Goal: Task Accomplishment & Management: Manage account settings

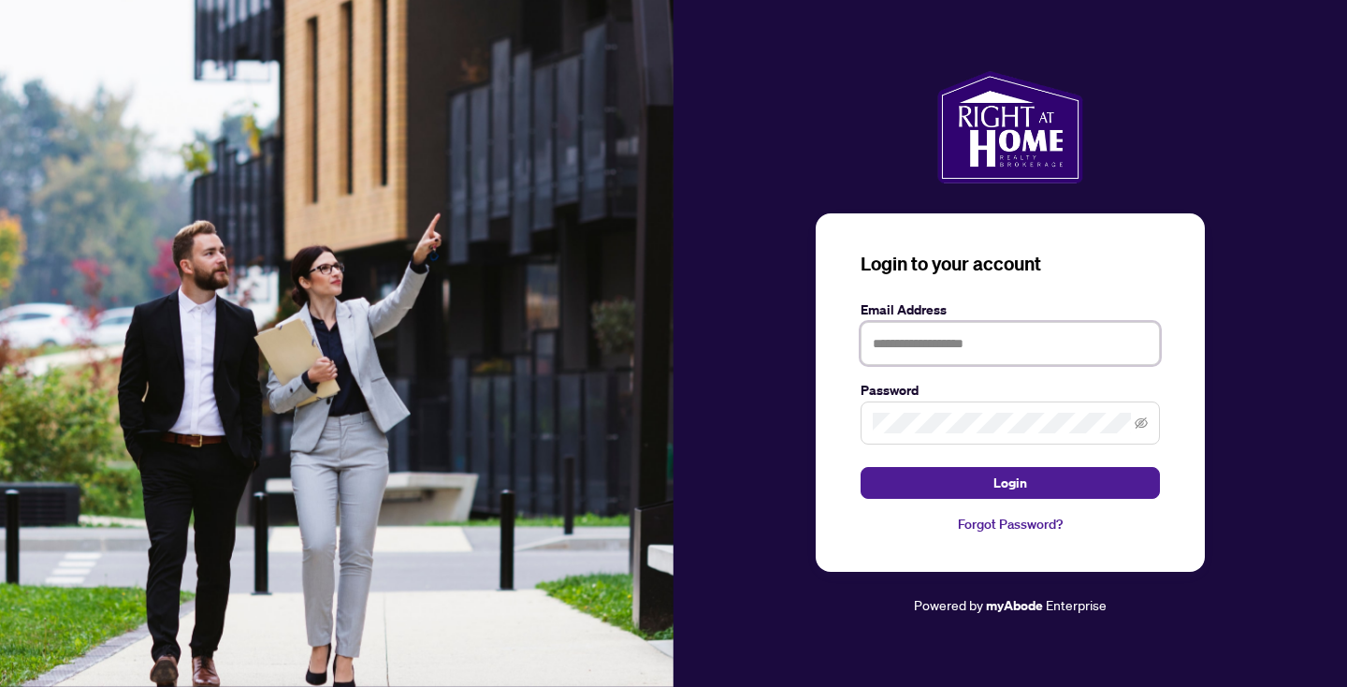
type input "**********"
click at [1010, 483] on button "Login" at bounding box center [1010, 483] width 299 height 32
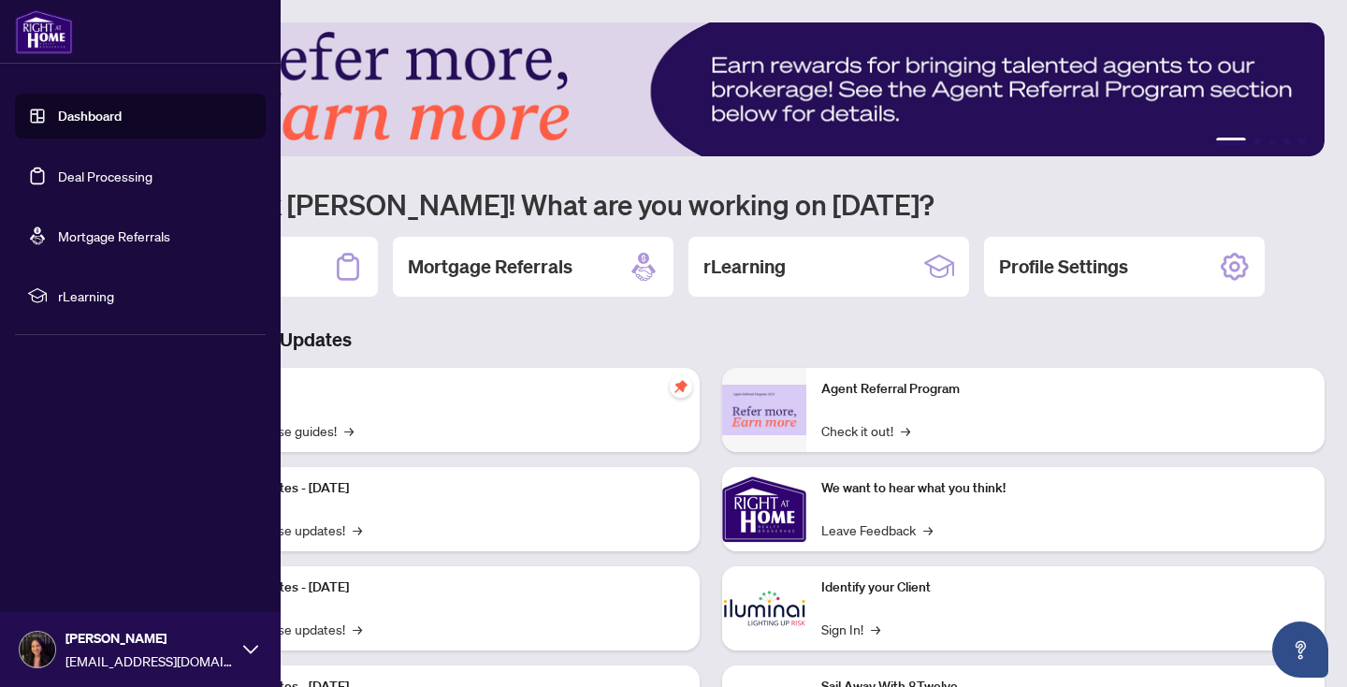
click at [58, 172] on link "Deal Processing" at bounding box center [105, 175] width 94 height 17
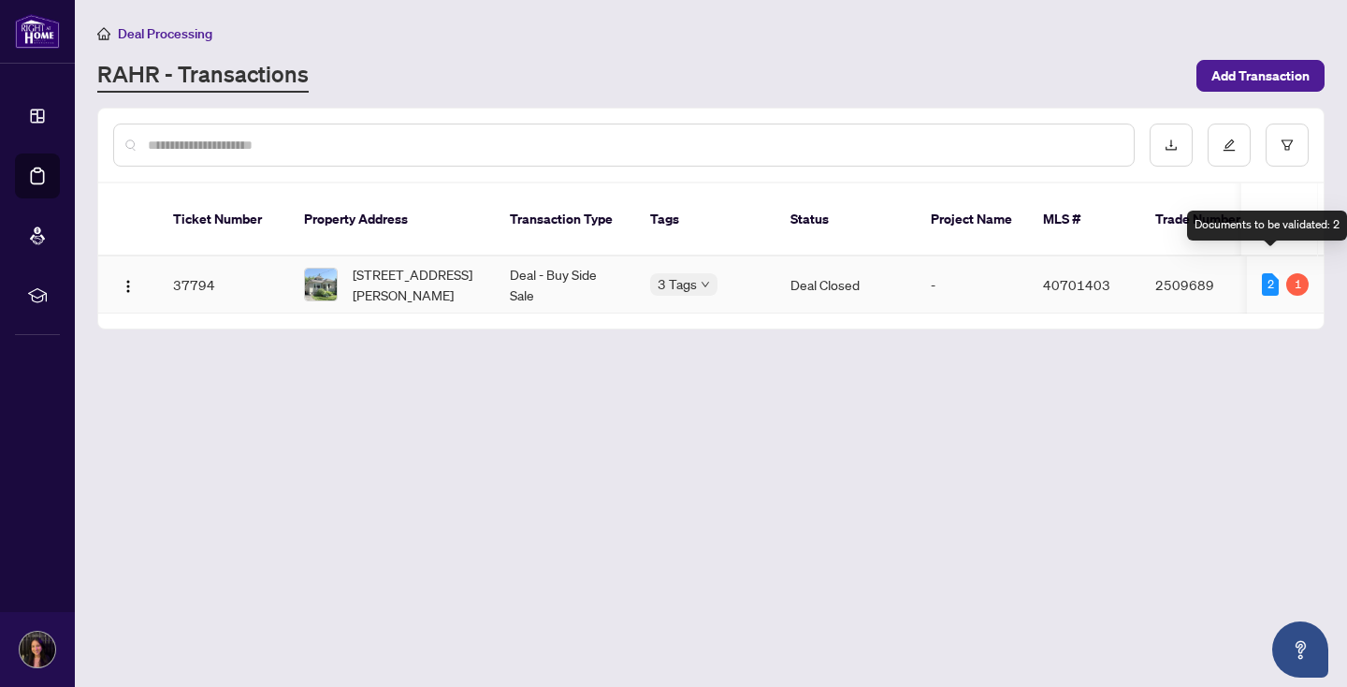
click at [1270, 273] on div "2" at bounding box center [1270, 284] width 17 height 22
click at [1152, 257] on td "2509689" at bounding box center [1205, 284] width 131 height 57
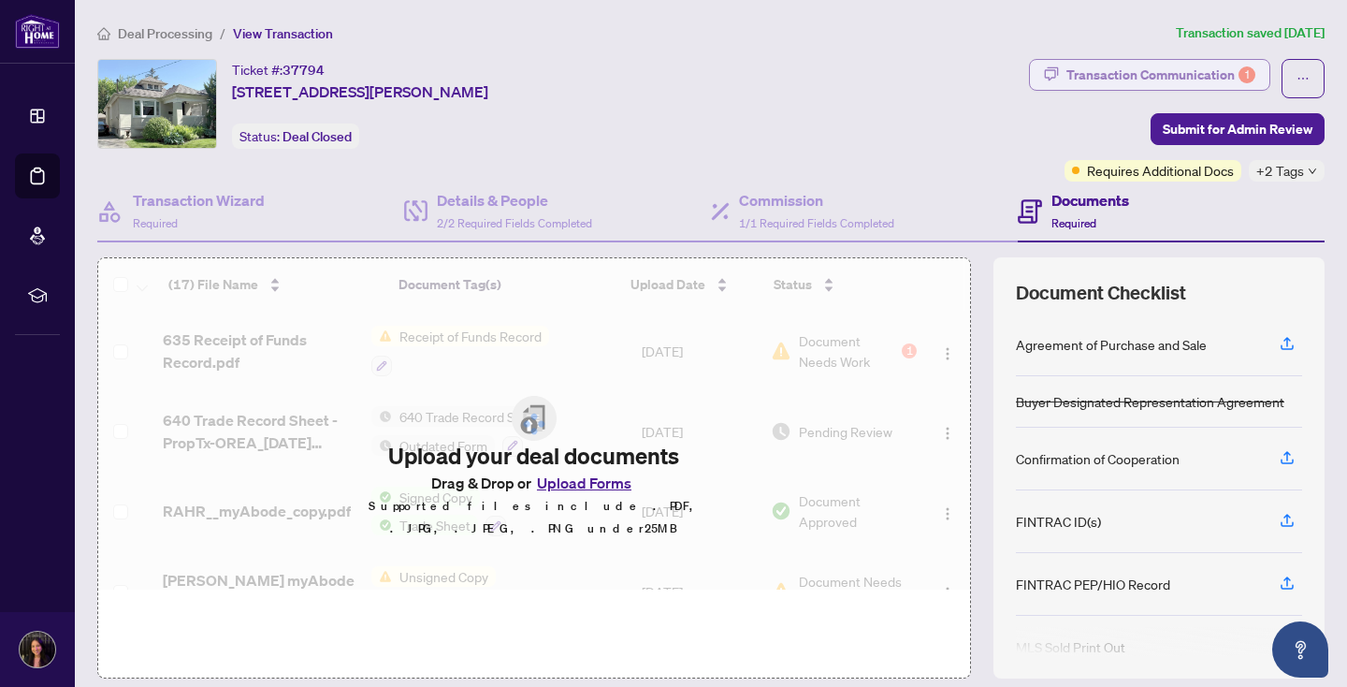
click at [1203, 74] on div "Transaction Communication 1" at bounding box center [1161, 75] width 189 height 30
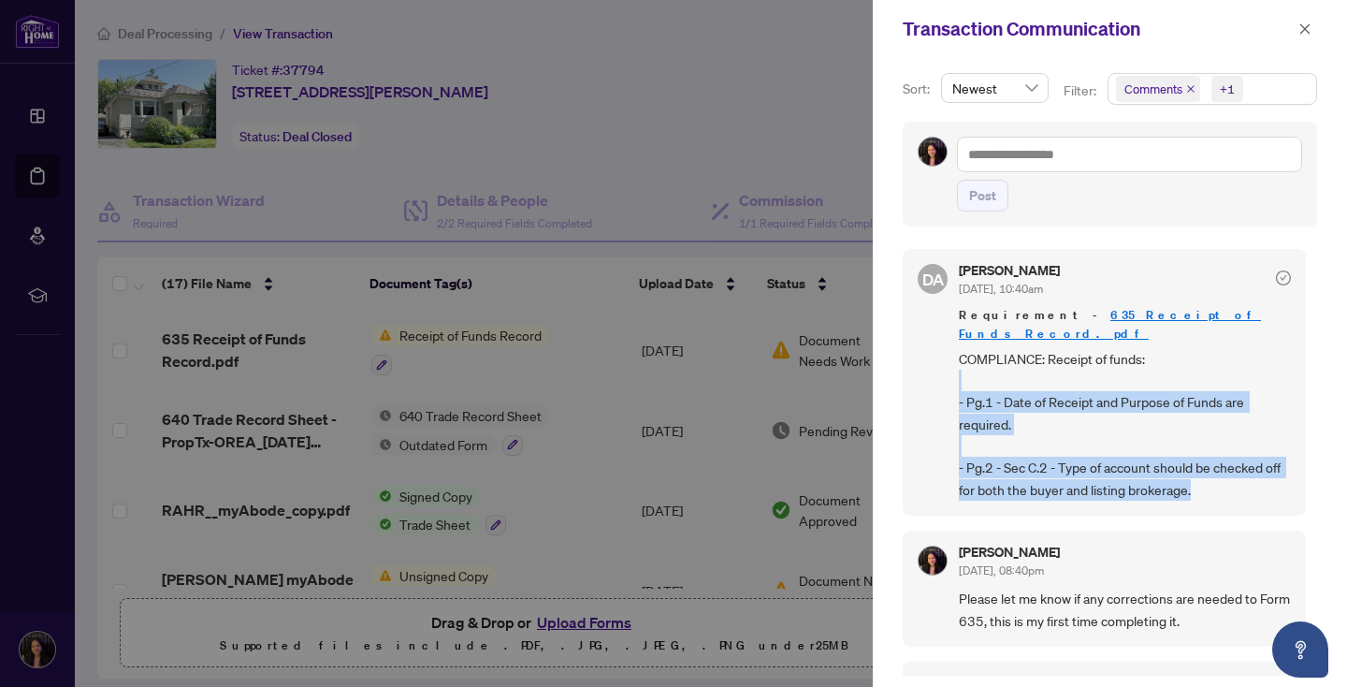
drag, startPoint x: 1213, startPoint y: 469, endPoint x: 966, endPoint y: 365, distance: 267.1
click at [966, 366] on span "COMPLIANCE: Receipt of funds: - Pg.1 - Date of Receipt and Purpose of Funds are…" at bounding box center [1125, 424] width 332 height 153
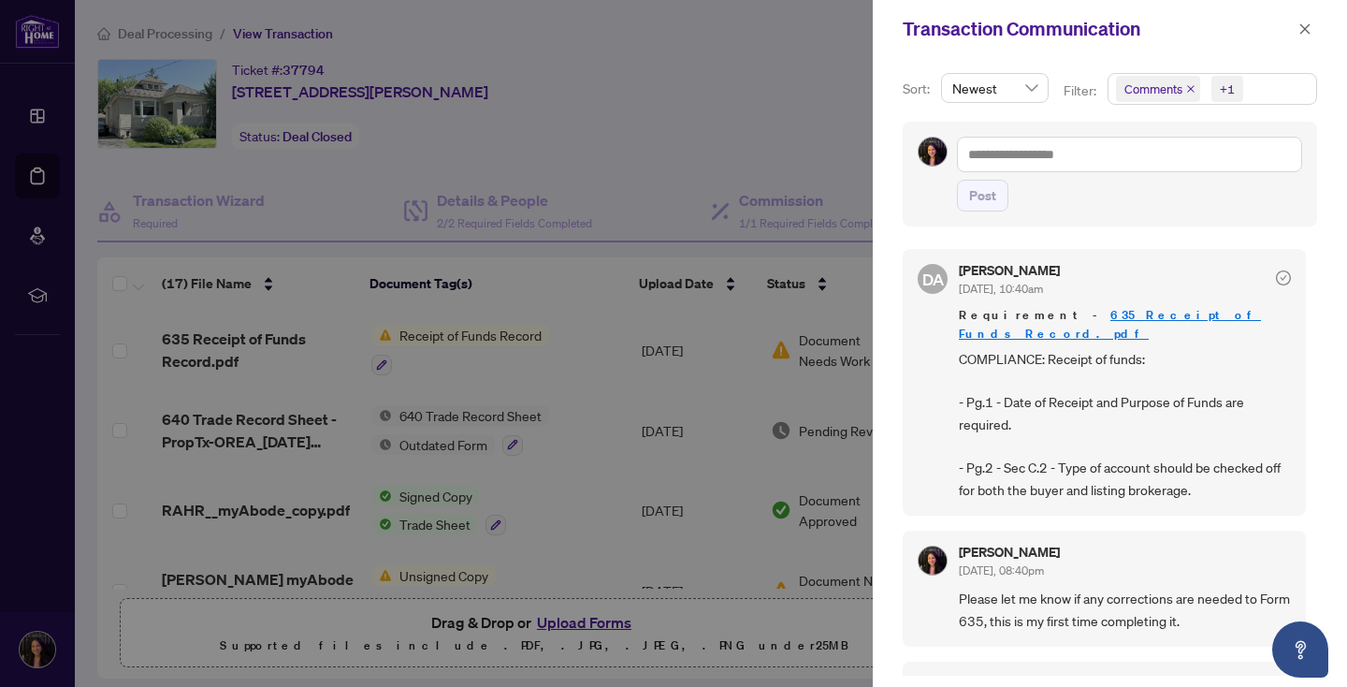
click at [1089, 387] on span "COMPLIANCE: Receipt of funds: - Pg.1 - Date of Receipt and Purpose of Funds are…" at bounding box center [1125, 424] width 332 height 153
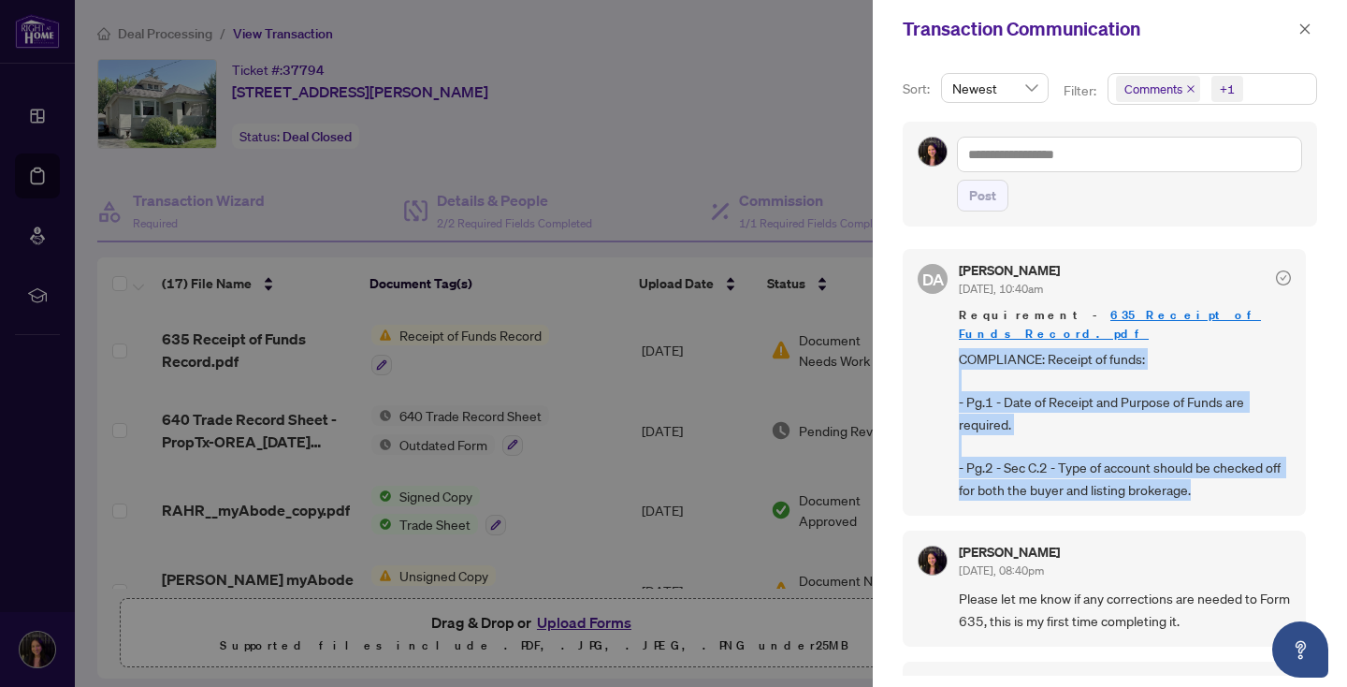
drag, startPoint x: 1211, startPoint y: 474, endPoint x: 966, endPoint y: 331, distance: 283.9
click at [965, 348] on span "COMPLIANCE: Receipt of funds: - Pg.1 - Date of Receipt and Purpose of Funds are…" at bounding box center [1125, 424] width 332 height 153
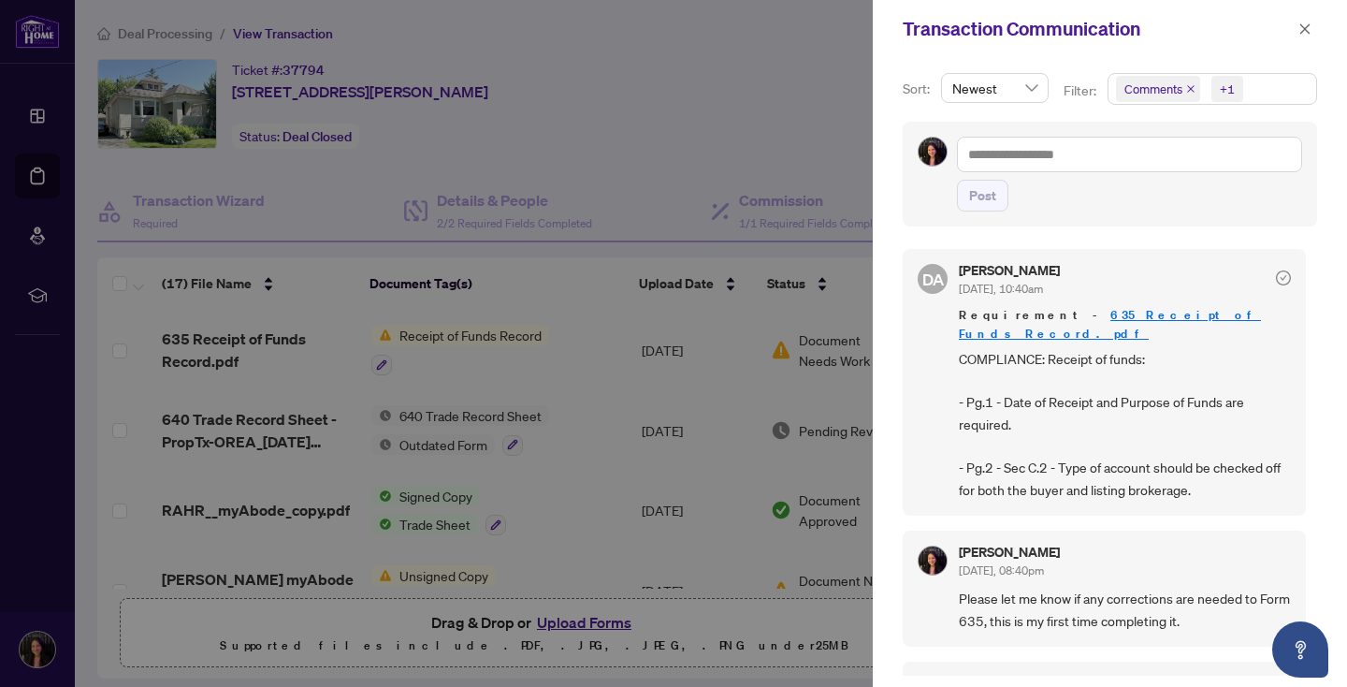
click at [1000, 354] on span "COMPLIANCE: Receipt of funds: - Pg.1 - Date of Receipt and Purpose of Funds are…" at bounding box center [1125, 424] width 332 height 153
click at [1303, 30] on icon "close" at bounding box center [1305, 28] width 13 height 13
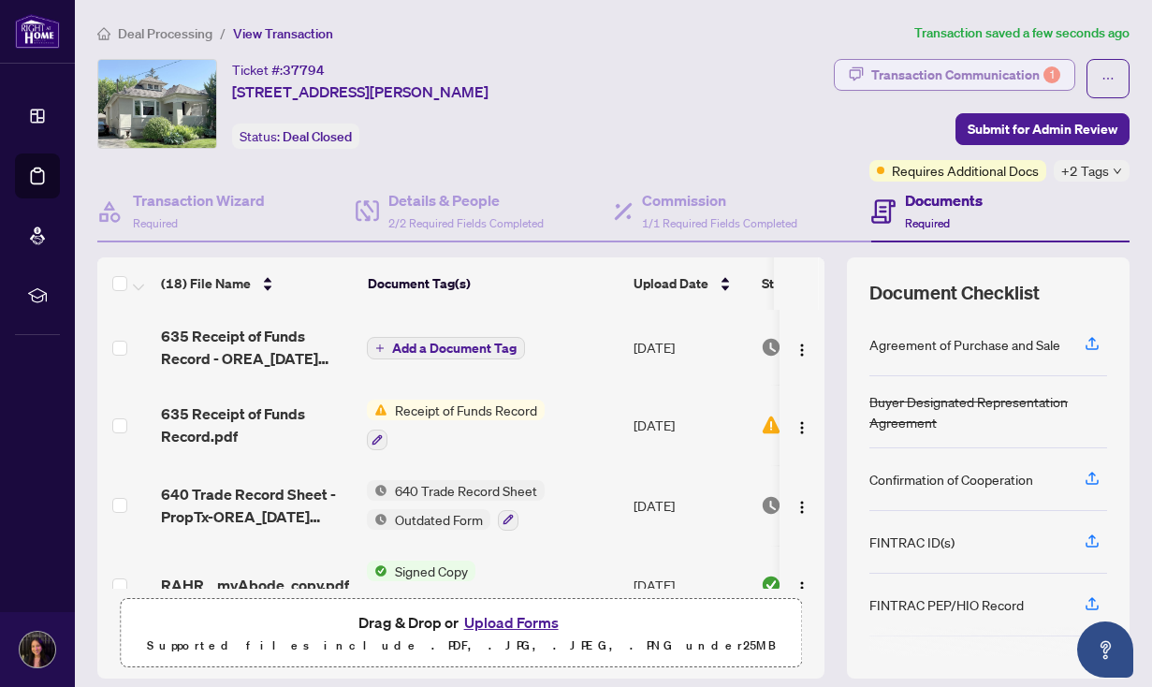
click at [1014, 77] on div "Transaction Communication 1" at bounding box center [965, 75] width 189 height 30
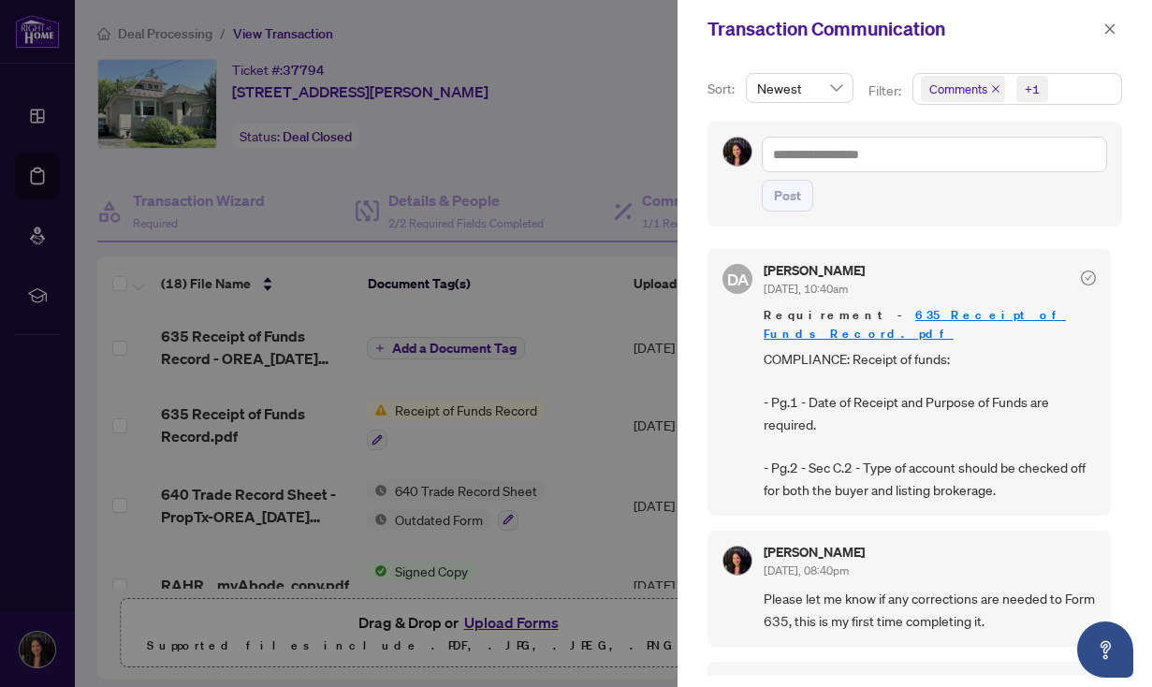
click at [526, 318] on div at bounding box center [576, 343] width 1152 height 687
click at [1109, 31] on icon "close" at bounding box center [1110, 28] width 10 height 10
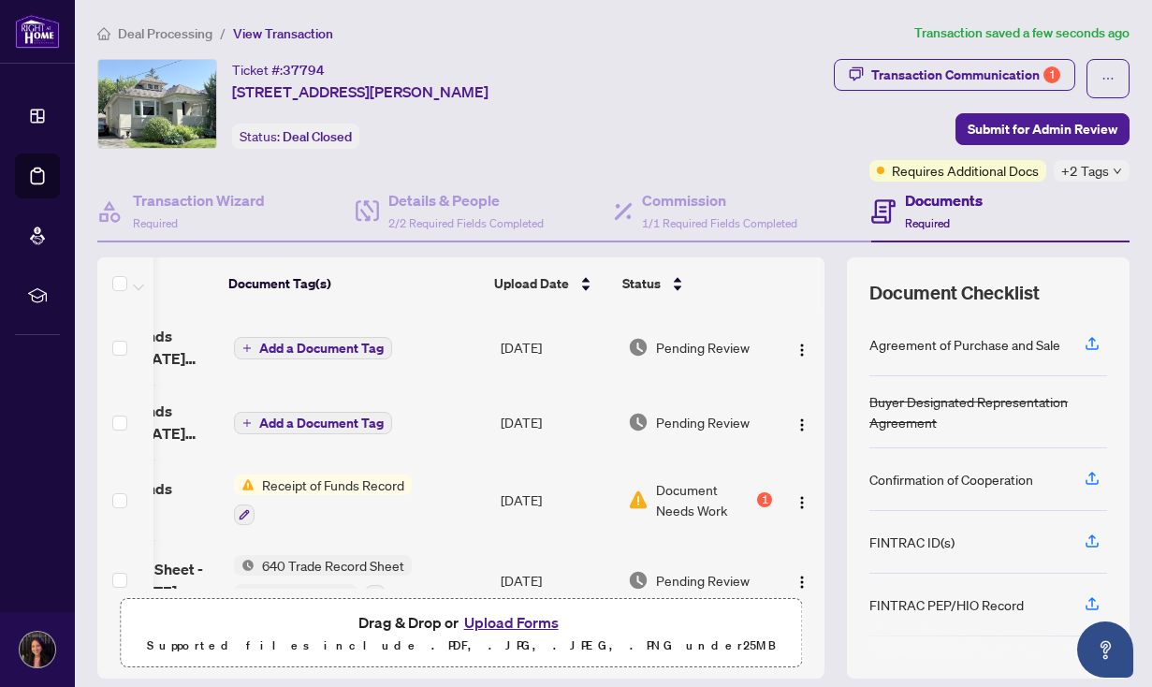
scroll to position [0, 138]
click at [794, 424] on img "button" at bounding box center [801, 424] width 15 height 15
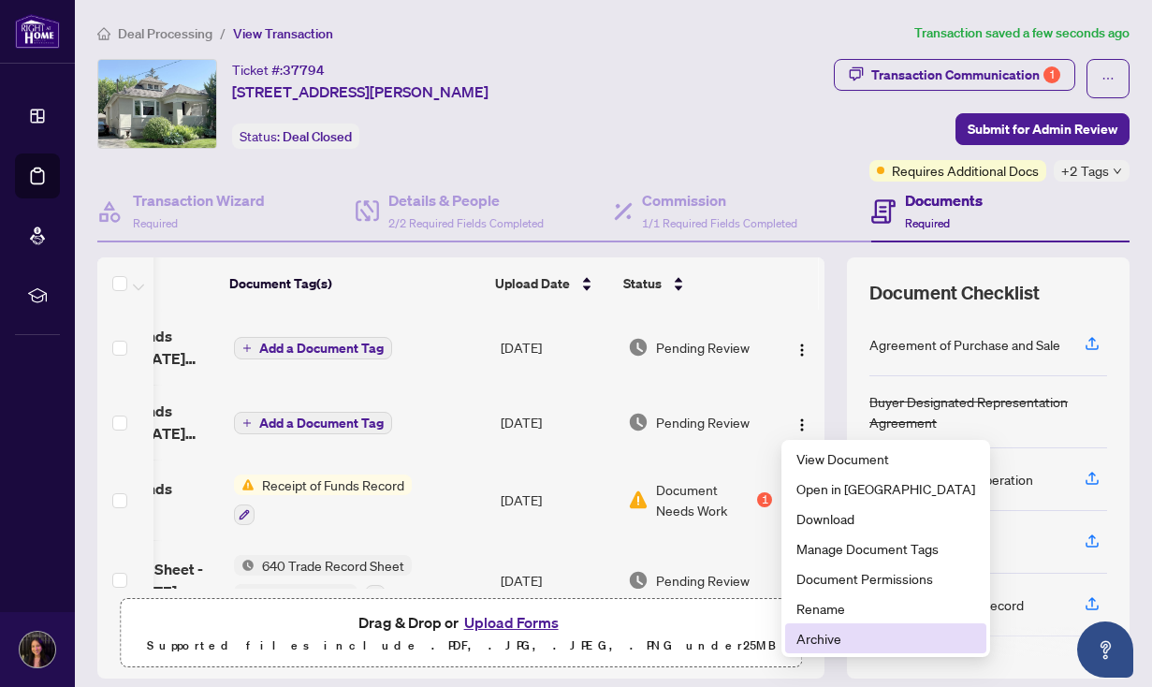
click at [827, 642] on span "Archive" at bounding box center [885, 638] width 179 height 21
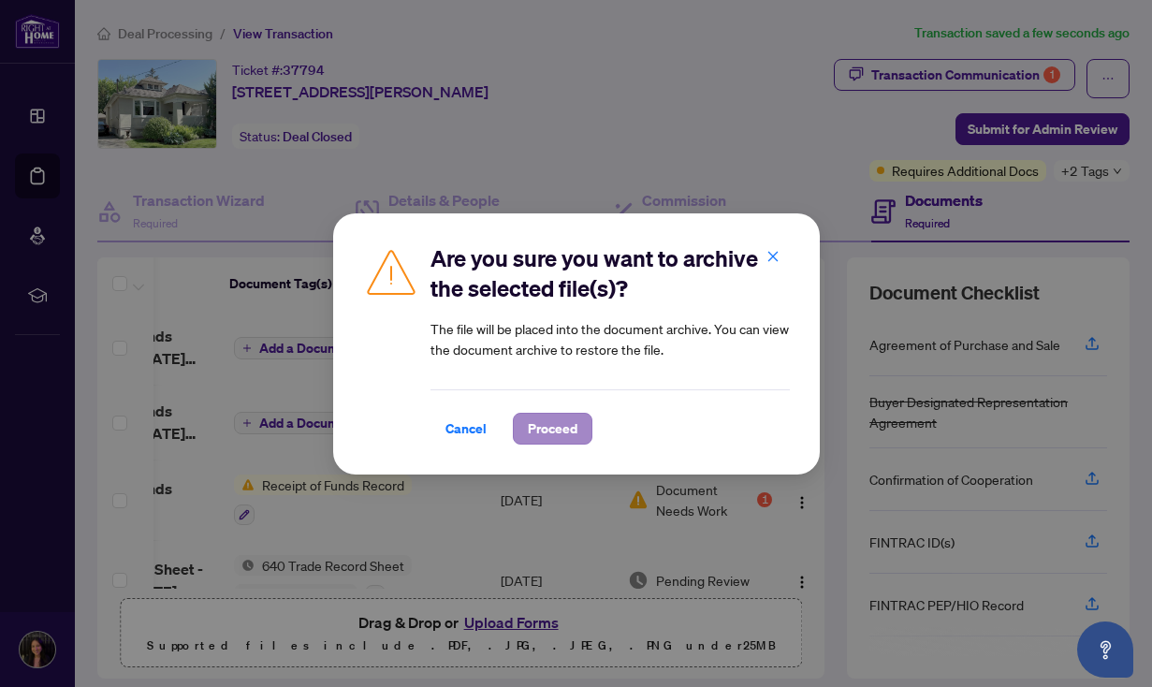
click at [550, 423] on span "Proceed" at bounding box center [553, 429] width 50 height 30
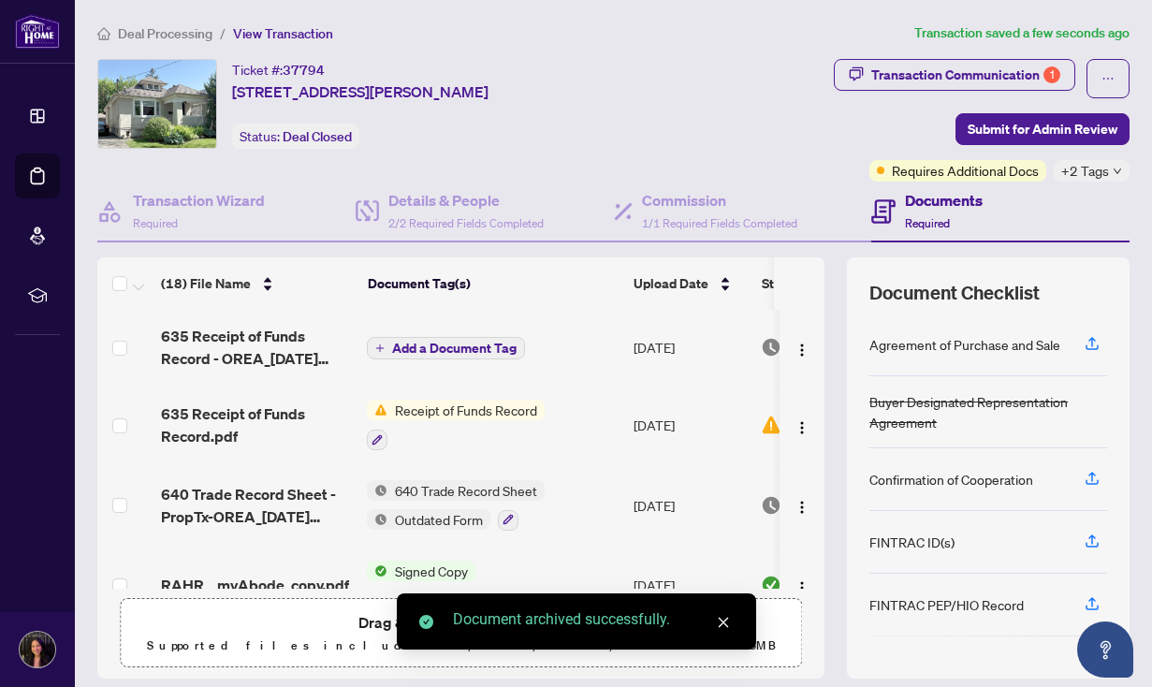
scroll to position [0, 0]
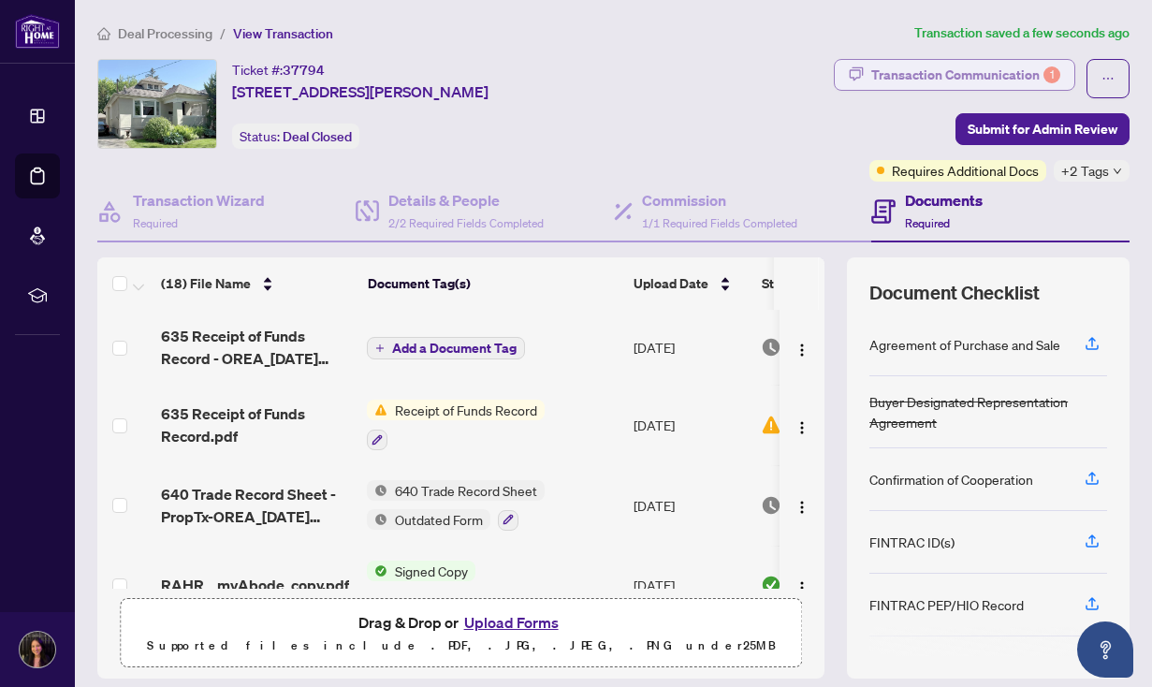
click at [929, 75] on div "Transaction Communication 1" at bounding box center [965, 75] width 189 height 30
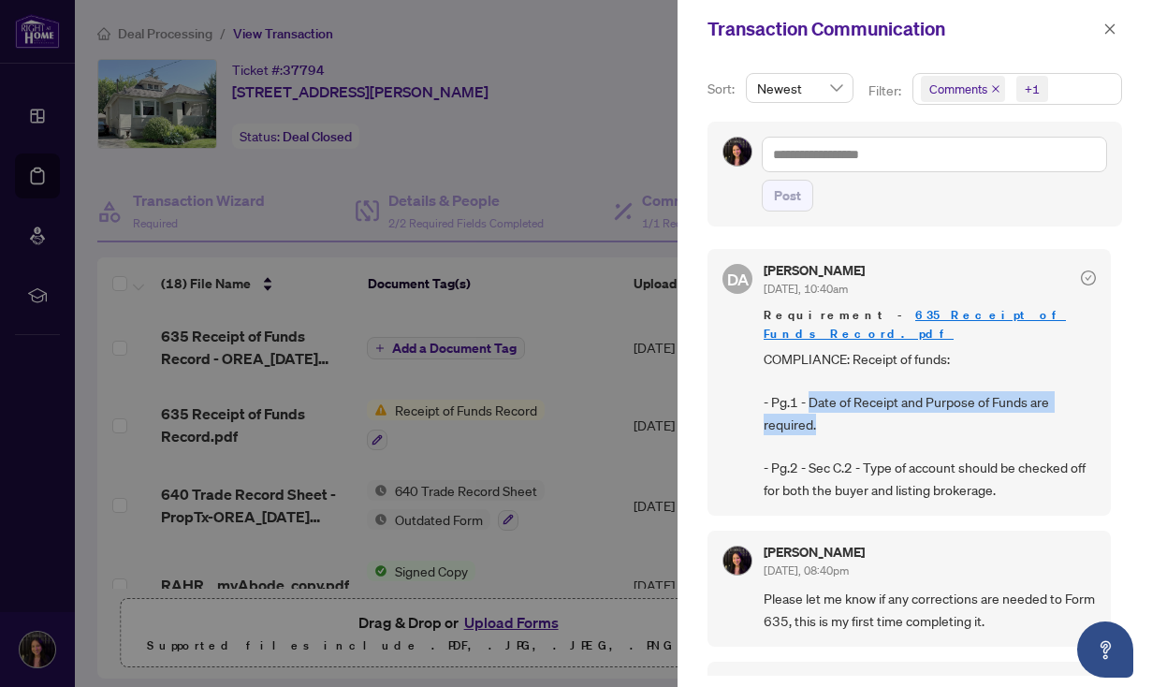
drag, startPoint x: 830, startPoint y: 403, endPoint x: 811, endPoint y: 379, distance: 30.7
click at [811, 379] on span "COMPLIANCE: Receipt of funds: - Pg.1 - Date of Receipt and Purpose of Funds are…" at bounding box center [929, 424] width 332 height 153
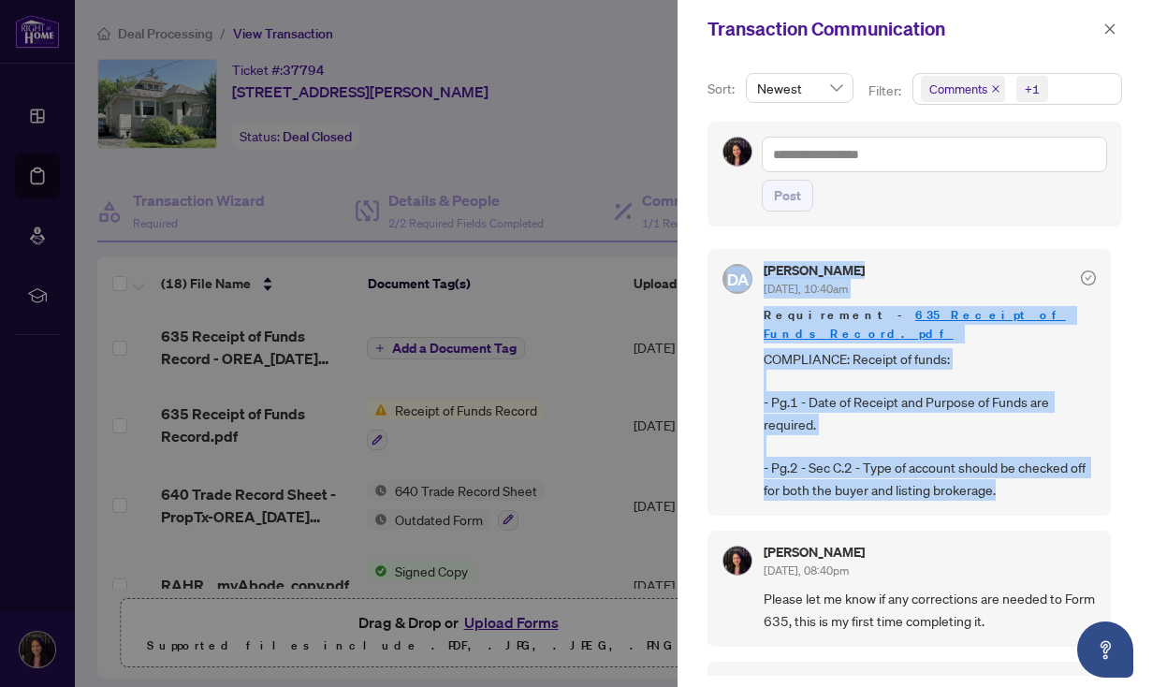
drag, startPoint x: 1019, startPoint y: 478, endPoint x: 711, endPoint y: 236, distance: 391.7
click at [711, 236] on div "Sort: Newest Filter: Comments +1 Post DA [PERSON_NAME] [DATE], 10:40am Requirem…" at bounding box center [914, 372] width 474 height 629
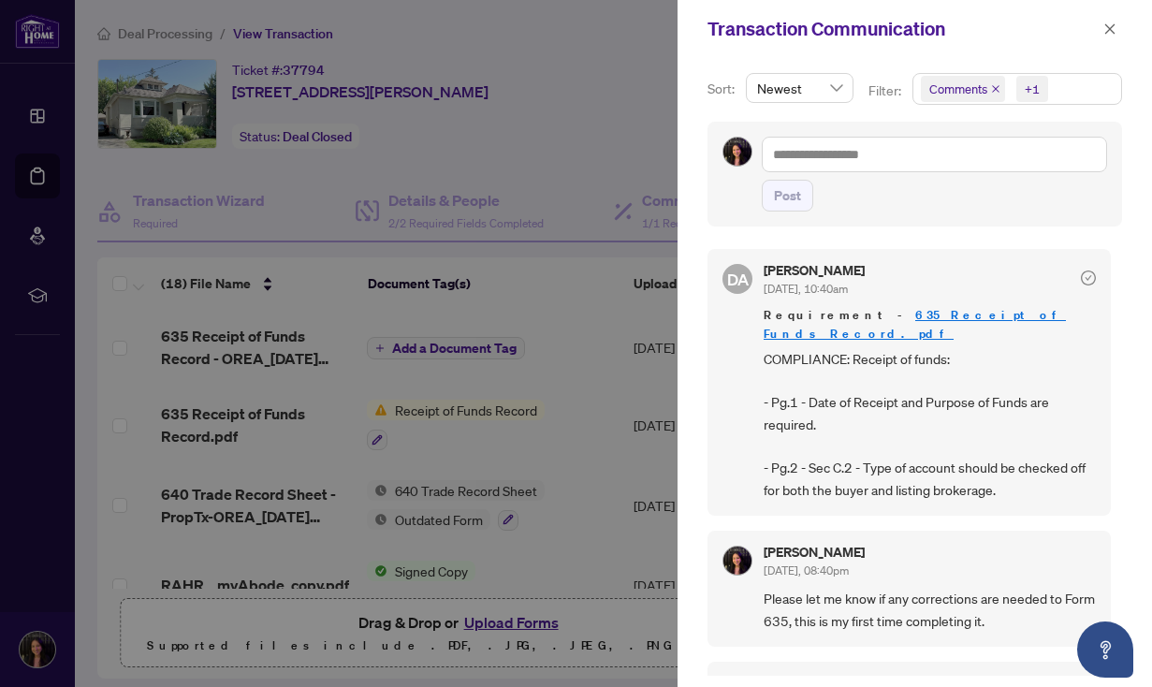
click at [1123, 36] on div "Transaction Communication" at bounding box center [914, 29] width 474 height 58
click at [1114, 35] on icon "close" at bounding box center [1109, 28] width 13 height 13
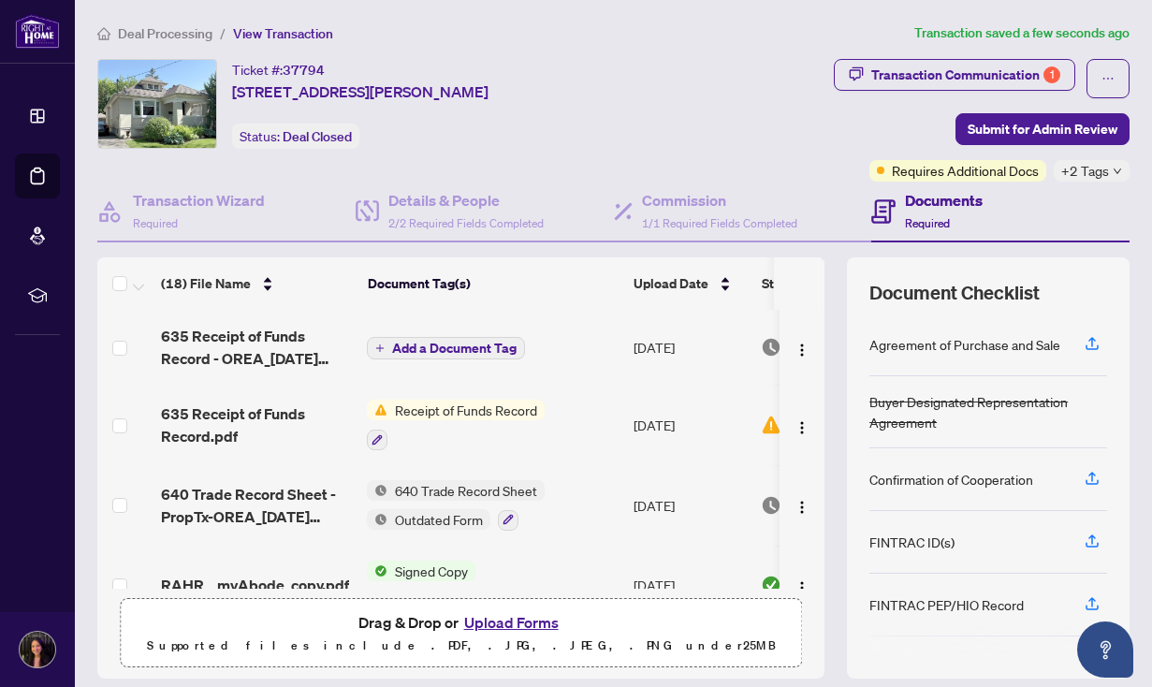
click at [836, 295] on div "(18) File Name Document Tag(s) Upload Date Status 635 Receipt of Funds Record -…" at bounding box center [613, 467] width 1032 height 421
